Goal: Leave review/rating: Leave review/rating

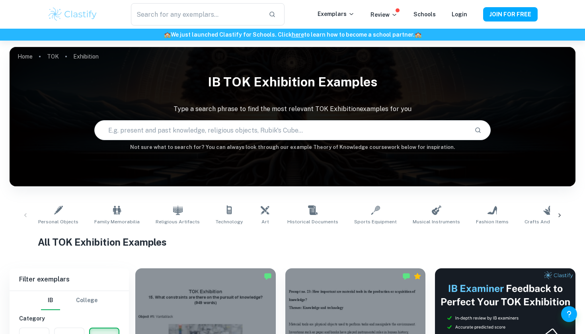
scroll to position [1037, 0]
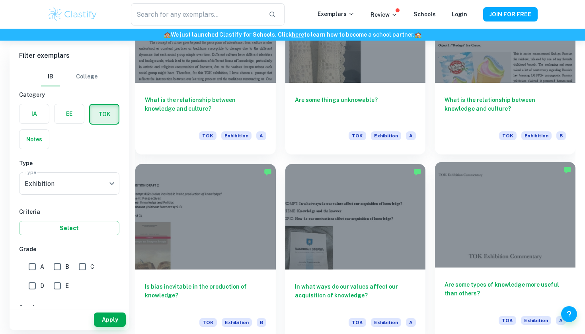
click at [507, 209] on div at bounding box center [505, 214] width 141 height 105
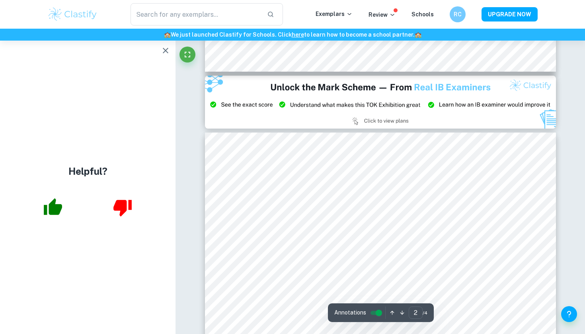
scroll to position [668, 0]
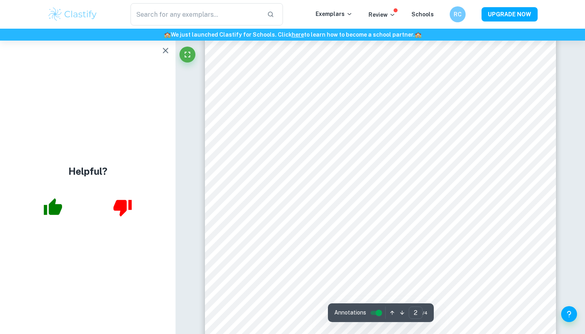
click at [169, 49] on icon "button" at bounding box center [166, 51] width 10 height 10
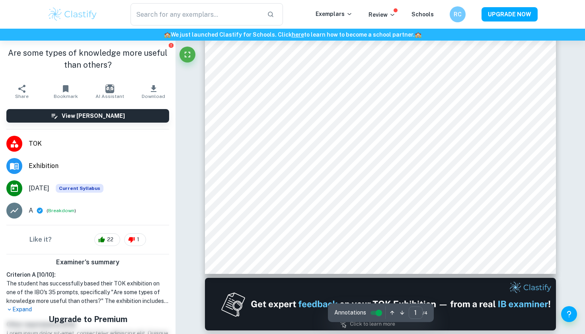
scroll to position [241, 0]
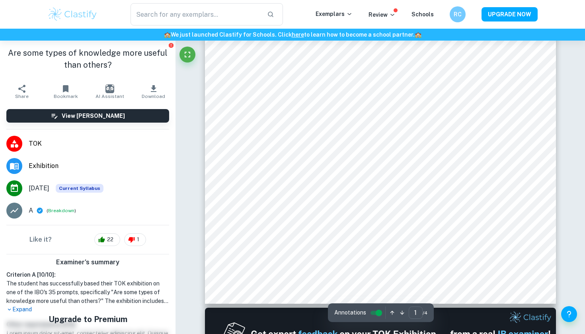
click at [69, 20] on img at bounding box center [72, 14] width 51 height 16
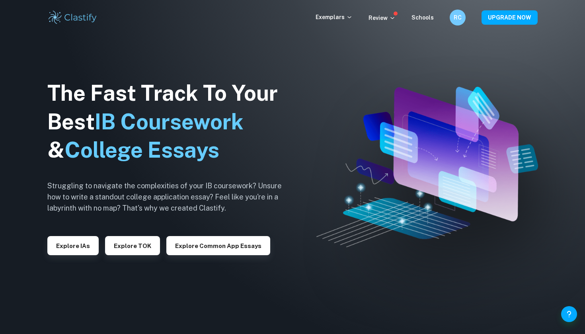
click at [335, 12] on div "Exemplars Review Schools RC UPGRADE NOW" at bounding box center [292, 18] width 509 height 16
click at [335, 17] on p "Exemplars" at bounding box center [334, 17] width 37 height 9
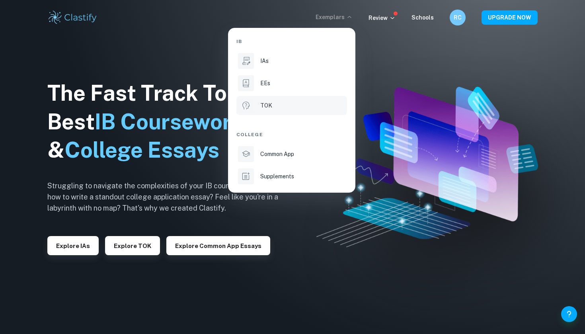
click at [266, 107] on p "TOK" at bounding box center [266, 105] width 12 height 9
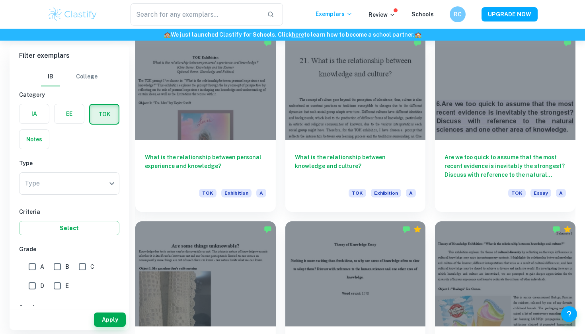
scroll to position [1879, 0]
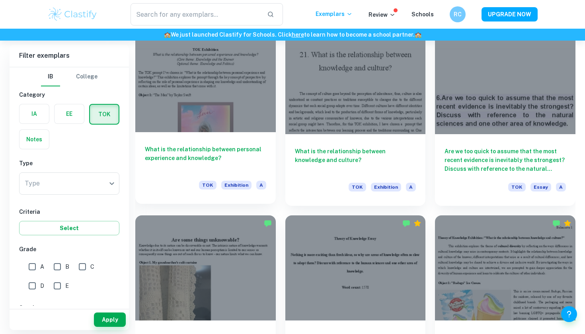
click at [247, 101] on div at bounding box center [205, 79] width 141 height 105
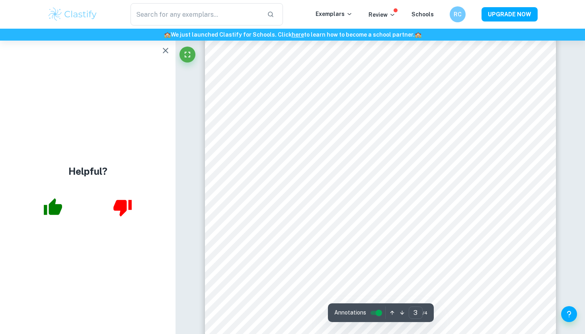
scroll to position [1070, 0]
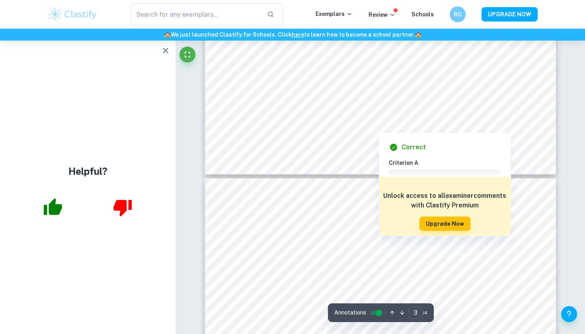
type input "4"
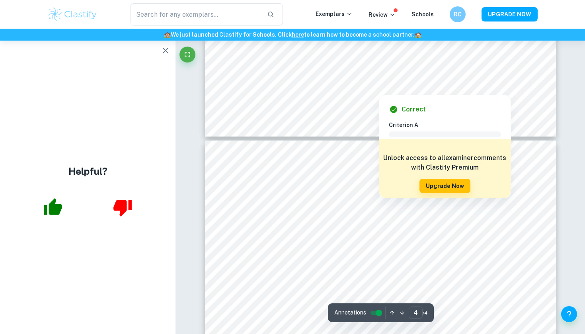
scroll to position [1457, 0]
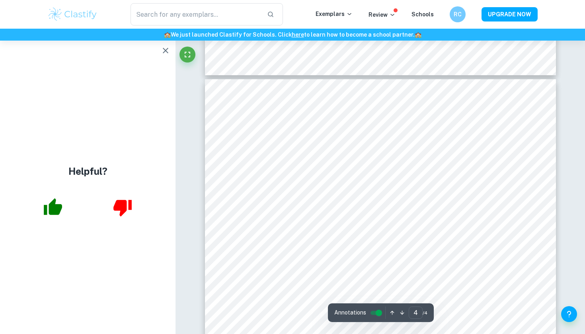
click at [169, 49] on icon "button" at bounding box center [166, 51] width 10 height 10
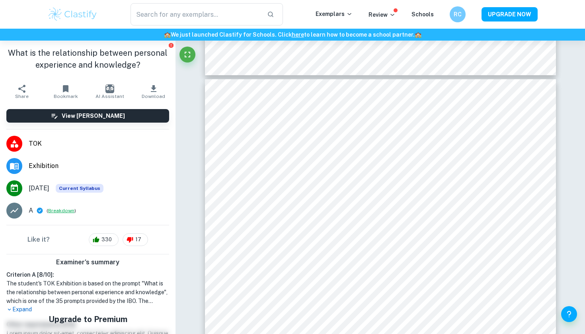
click at [61, 212] on button "Breakdown" at bounding box center [61, 210] width 26 height 7
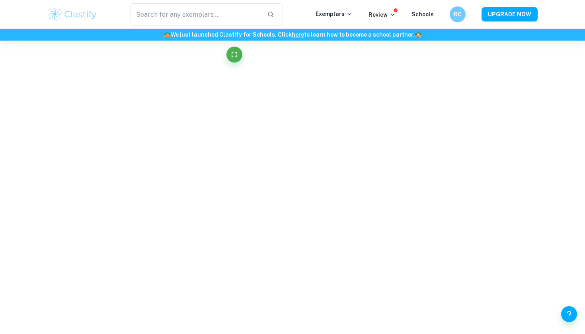
scroll to position [1260, 0]
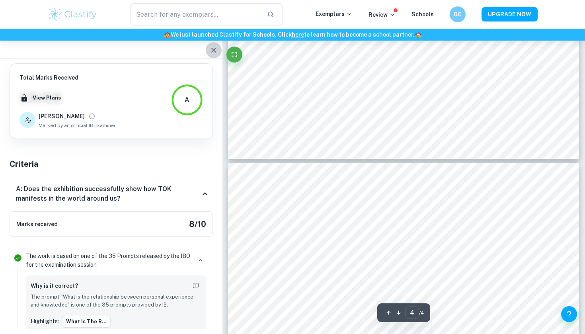
click at [213, 51] on icon "button" at bounding box center [213, 50] width 5 height 5
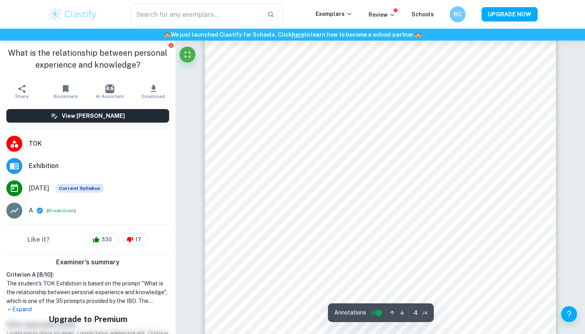
scroll to position [1460, 0]
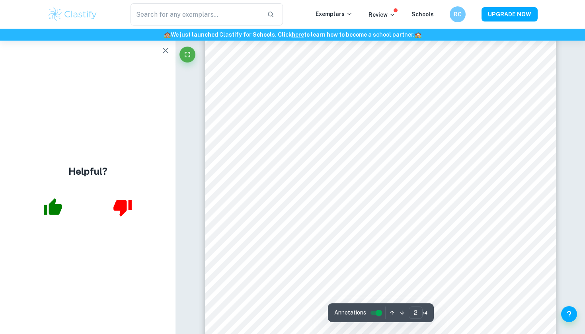
type input "1"
